Goal: Transaction & Acquisition: Purchase product/service

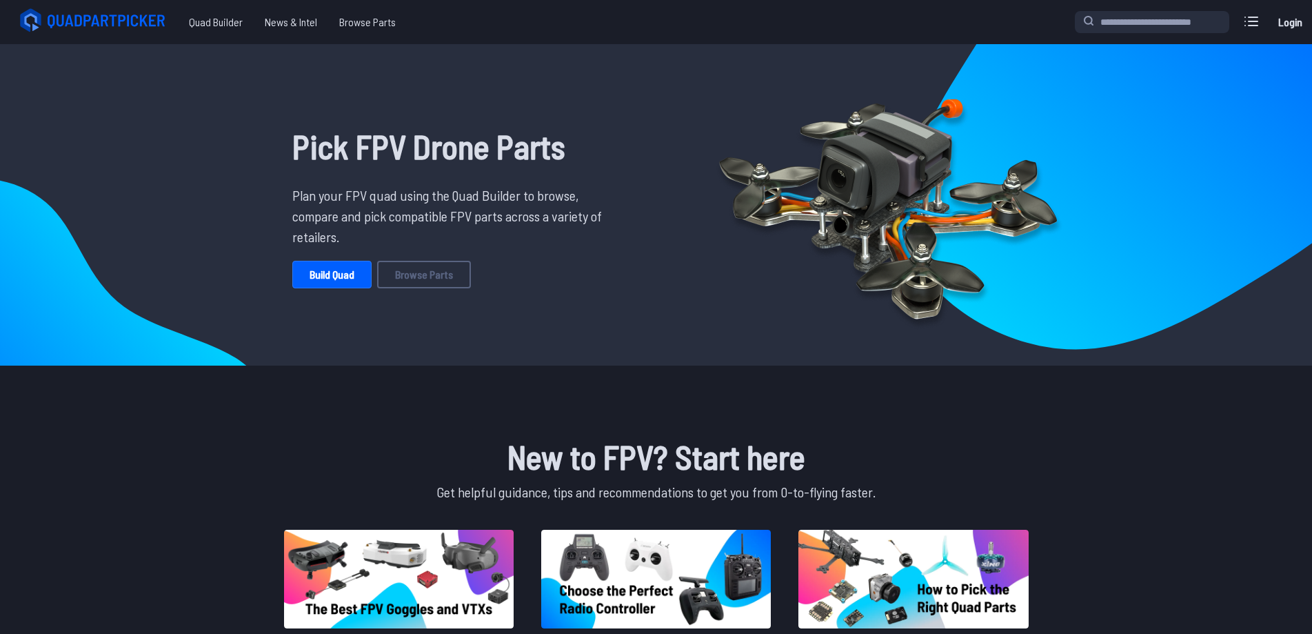
click at [994, 176] on img at bounding box center [888, 205] width 397 height 276
click at [1254, 23] on icon at bounding box center [1252, 21] width 22 height 22
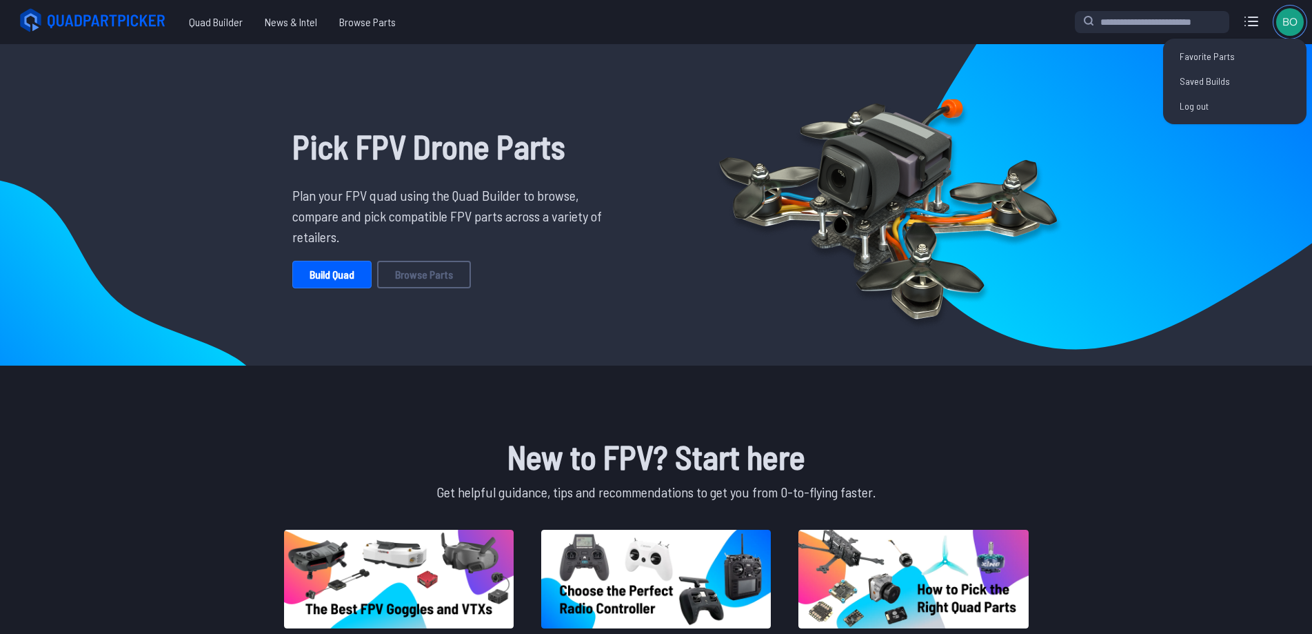
click at [1282, 17] on img at bounding box center [1290, 22] width 28 height 28
click at [1203, 81] on link "Saved Builds" at bounding box center [1235, 81] width 132 height 25
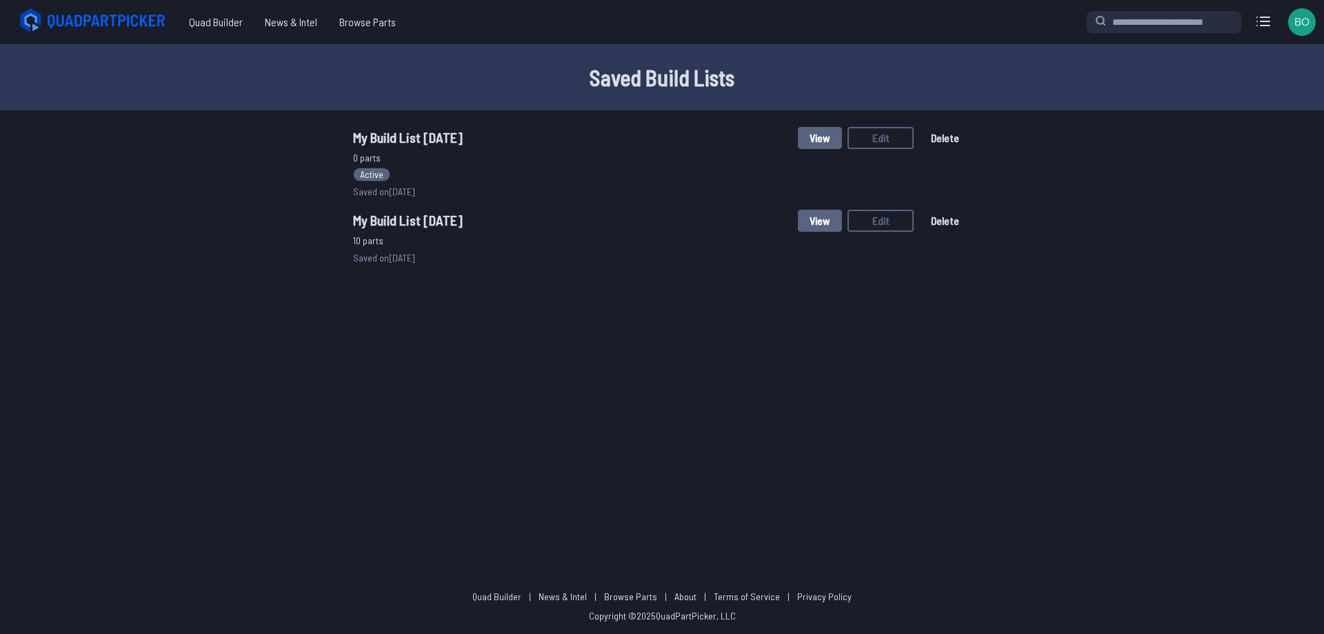
click at [424, 223] on span "My Build List 8/17/2025" at bounding box center [408, 220] width 110 height 17
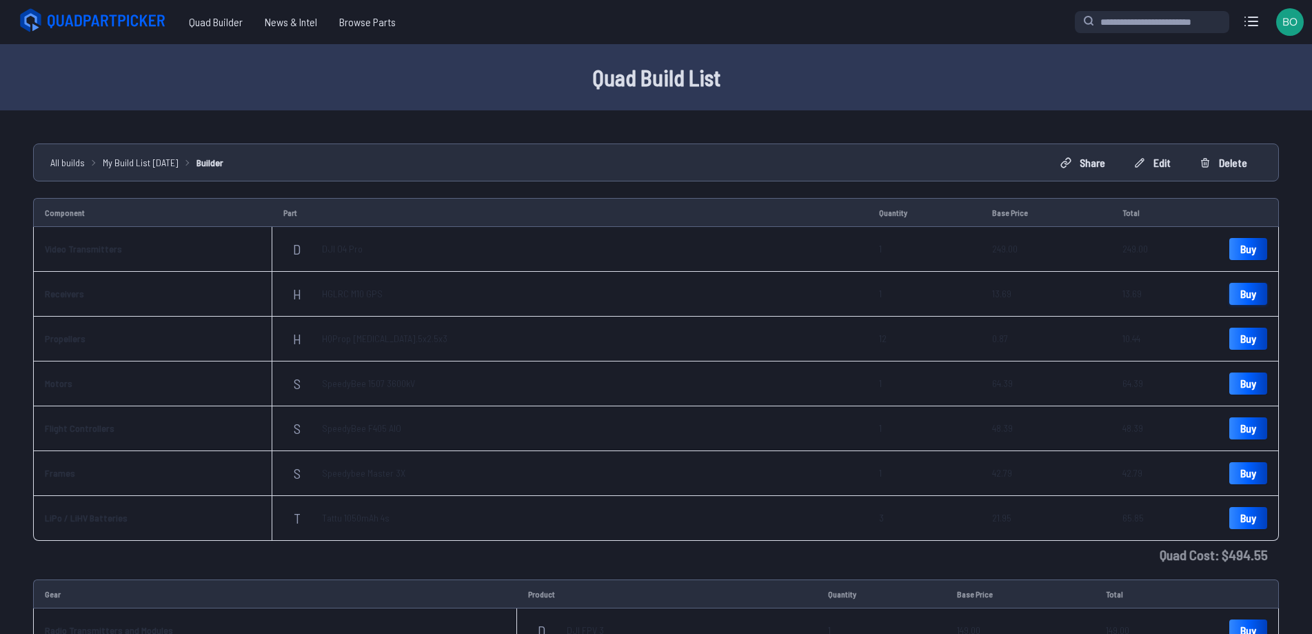
click at [1242, 294] on link "Buy" at bounding box center [1248, 294] width 38 height 22
